Goal: Information Seeking & Learning: Learn about a topic

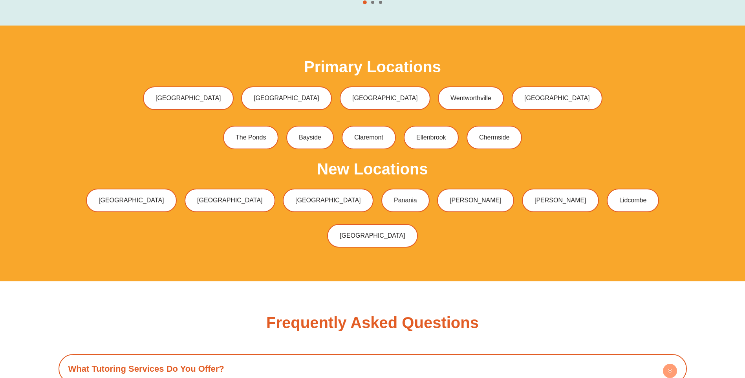
scroll to position [2592, 0]
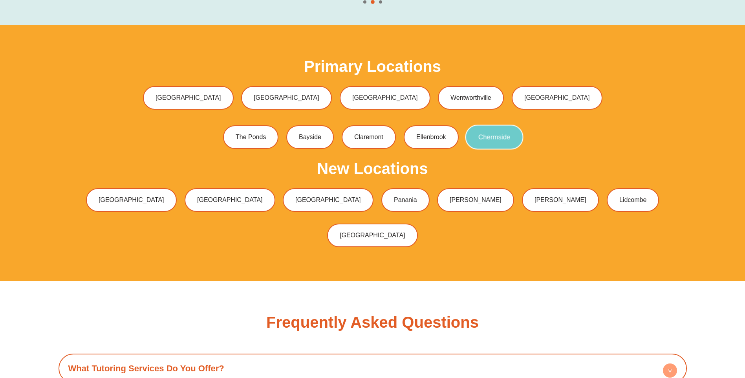
click at [500, 134] on span "Chermside" at bounding box center [494, 137] width 32 height 7
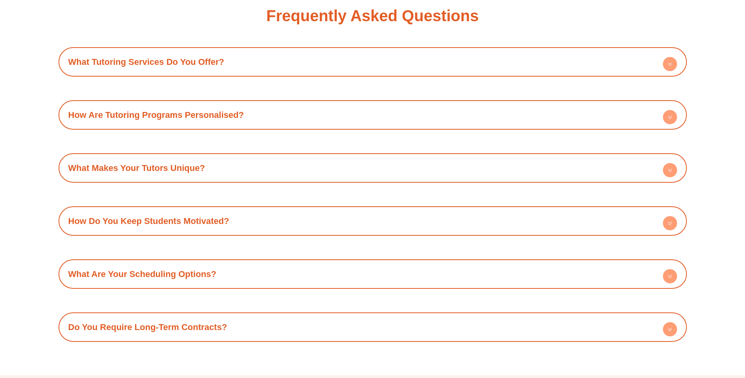
scroll to position [2906, 0]
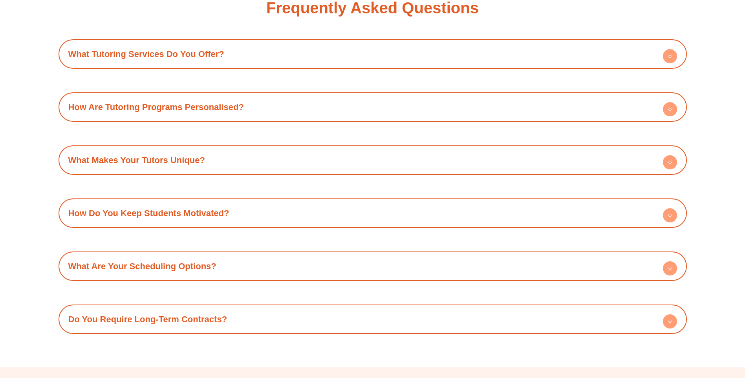
click at [136, 261] on link "What Are Your Scheduling Options?" at bounding box center [142, 266] width 148 height 10
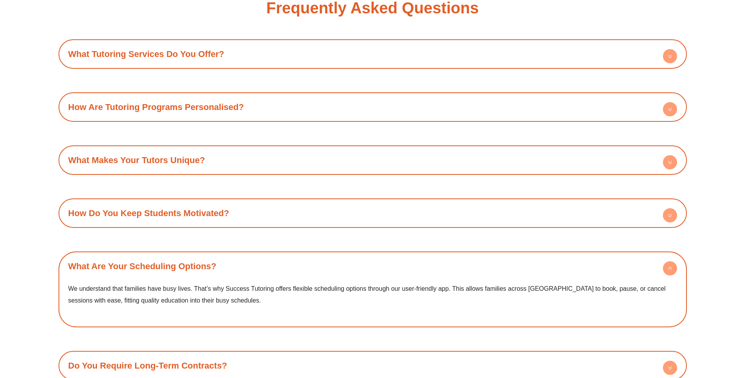
click at [152, 208] on link "How Do You Keep Students Motivated?" at bounding box center [148, 213] width 161 height 10
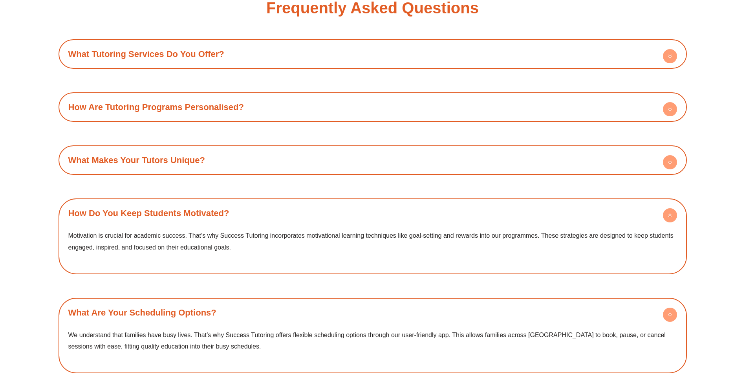
click at [156, 155] on link "What Makes Your Tutors Unique?" at bounding box center [136, 160] width 137 height 10
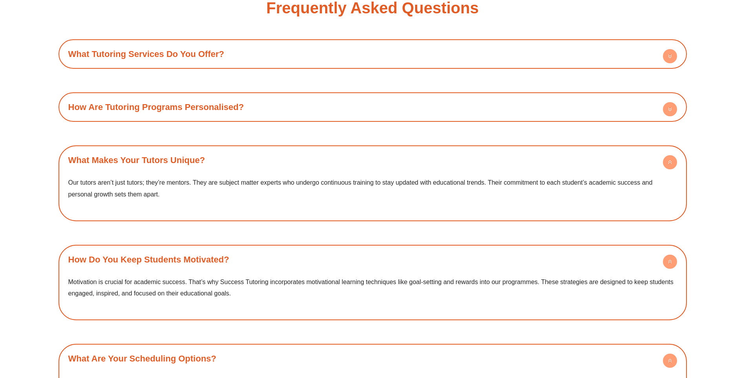
click at [144, 102] on link "How Are Tutoring Programs Personalised?" at bounding box center [156, 107] width 176 height 10
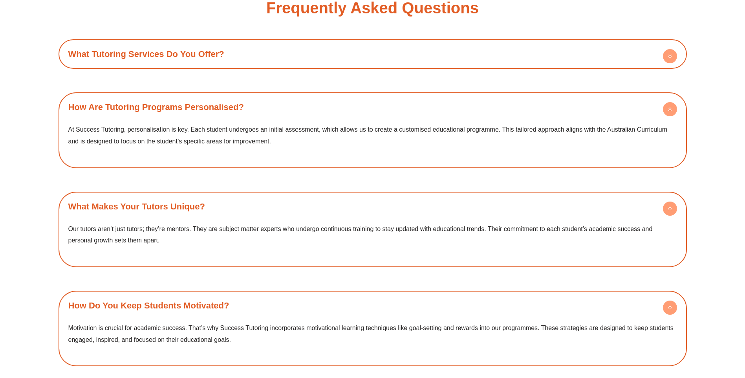
click at [145, 49] on link "What Tutoring Services Do You Offer?" at bounding box center [146, 54] width 156 height 10
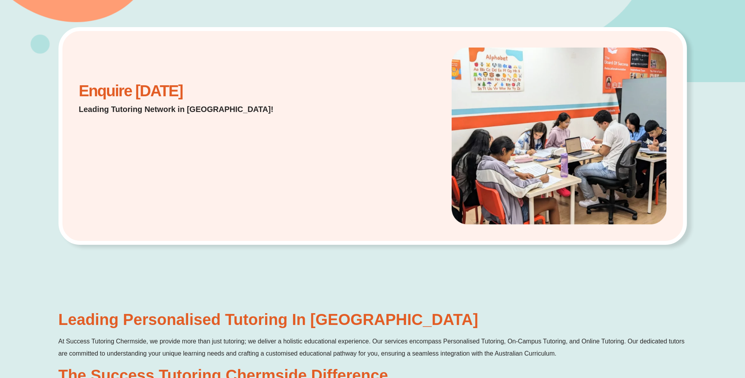
scroll to position [236, 0]
